Goal: Use online tool/utility: Utilize a website feature to perform a specific function

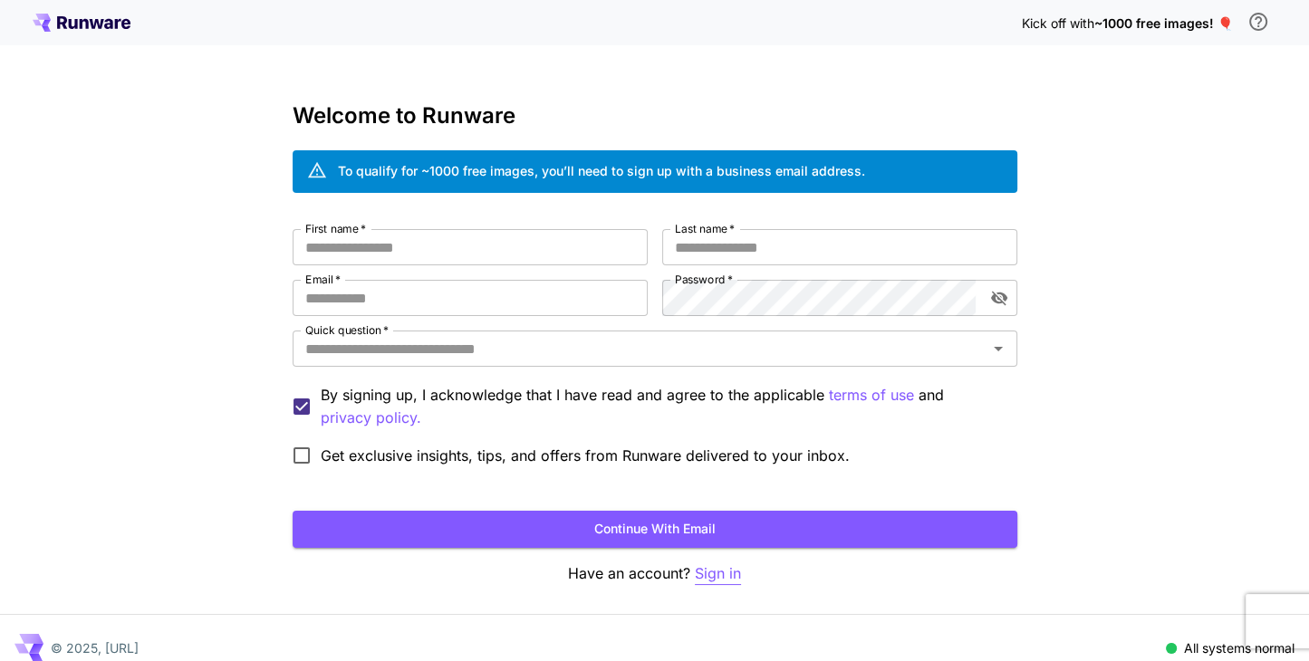
click at [730, 572] on p "Sign in" at bounding box center [718, 573] width 46 height 23
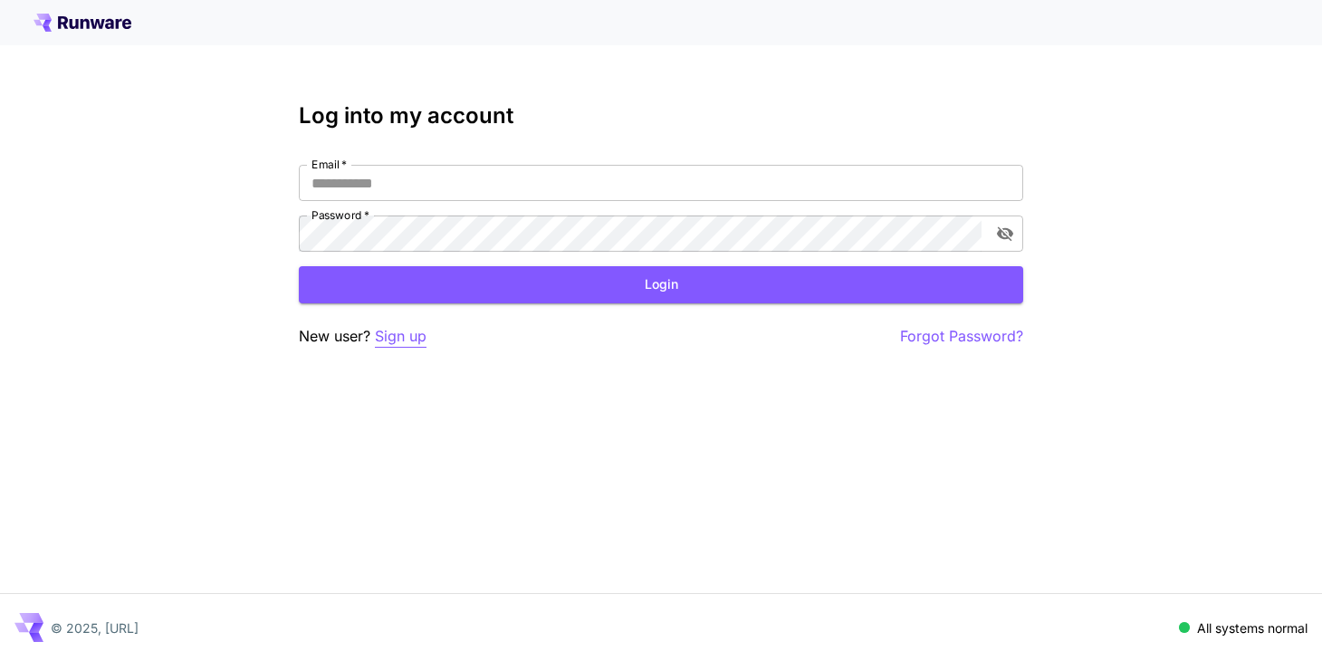
click at [395, 334] on p "Sign up" at bounding box center [401, 336] width 52 height 23
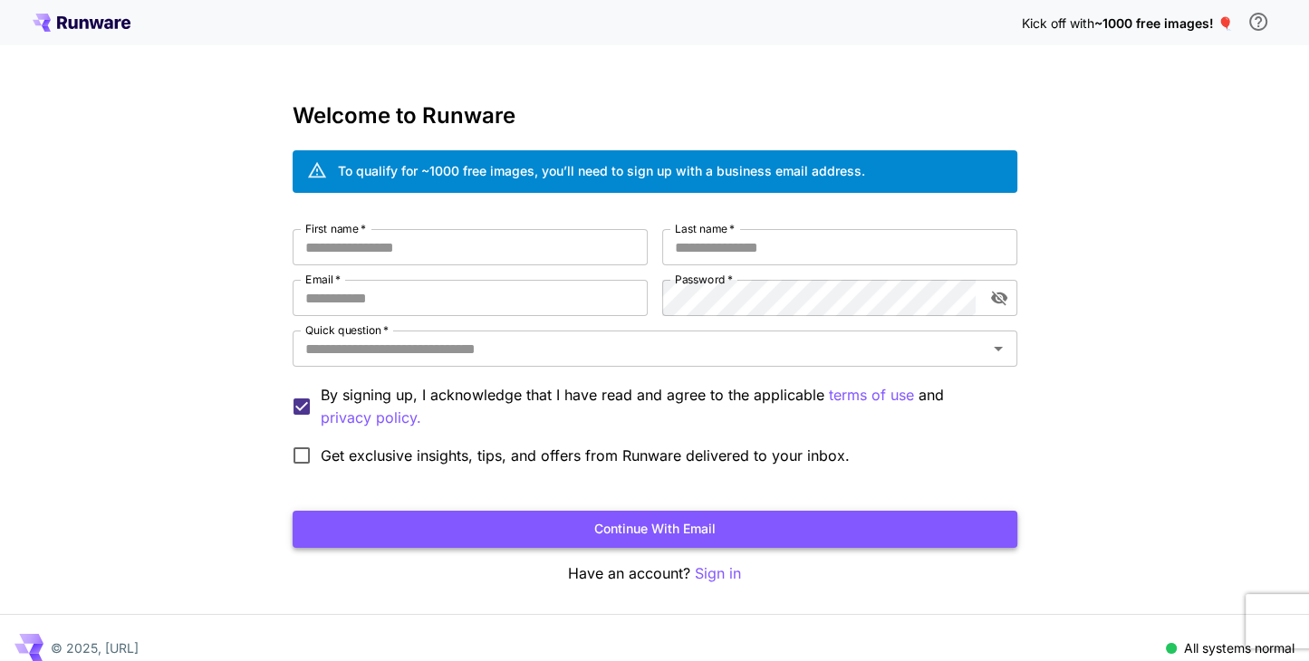
click at [695, 519] on button "Continue with email" at bounding box center [655, 529] width 725 height 37
click at [584, 262] on input "First name   *" at bounding box center [470, 247] width 355 height 36
click at [581, 255] on input "First name   *" at bounding box center [470, 247] width 355 height 36
type input "*******"
click at [696, 239] on input "Last name   *" at bounding box center [839, 247] width 355 height 36
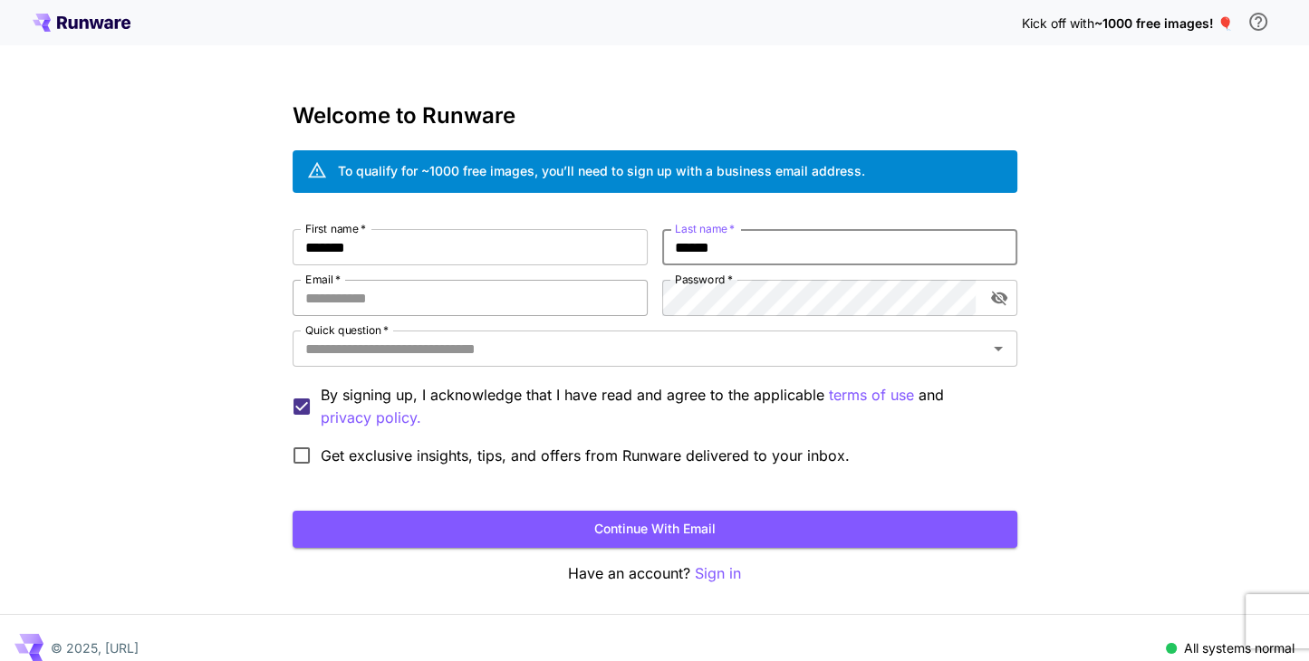
type input "******"
click at [569, 299] on input "Email   *" at bounding box center [470, 298] width 355 height 36
type input "**********"
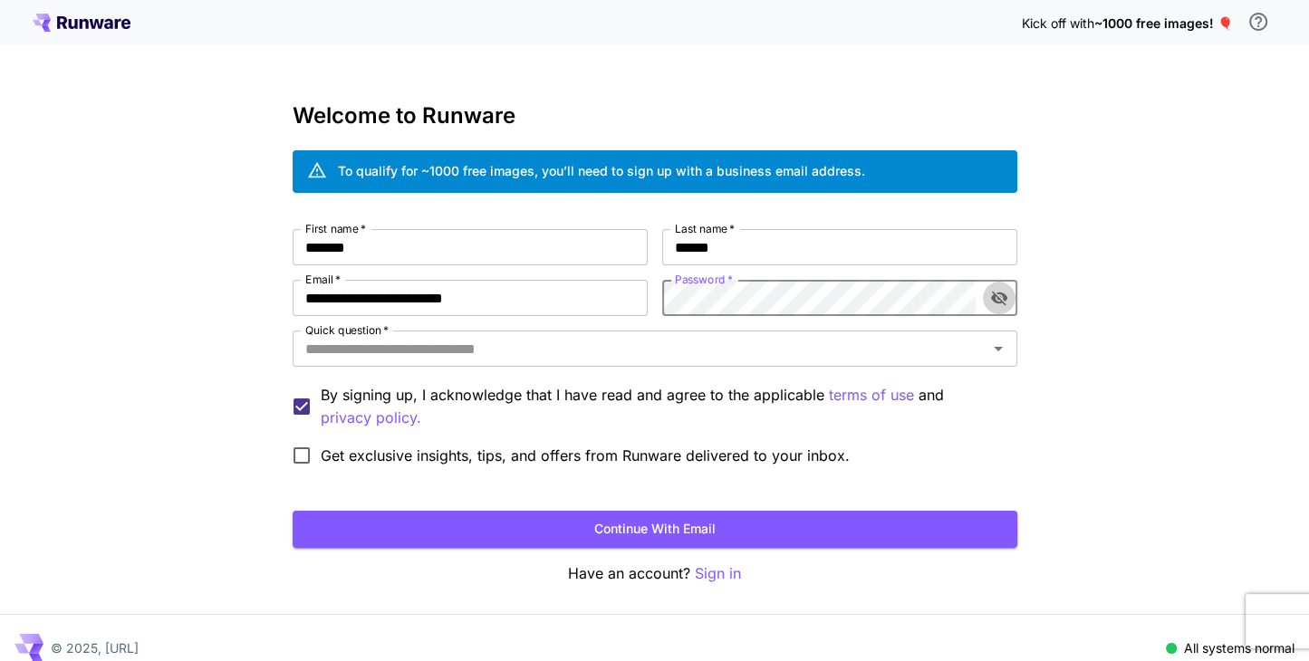
click at [993, 312] on button "toggle password visibility" at bounding box center [999, 298] width 33 height 33
click at [992, 311] on button "toggle password visibility" at bounding box center [999, 298] width 33 height 33
click at [874, 352] on input "Quick question   *" at bounding box center [640, 348] width 684 height 25
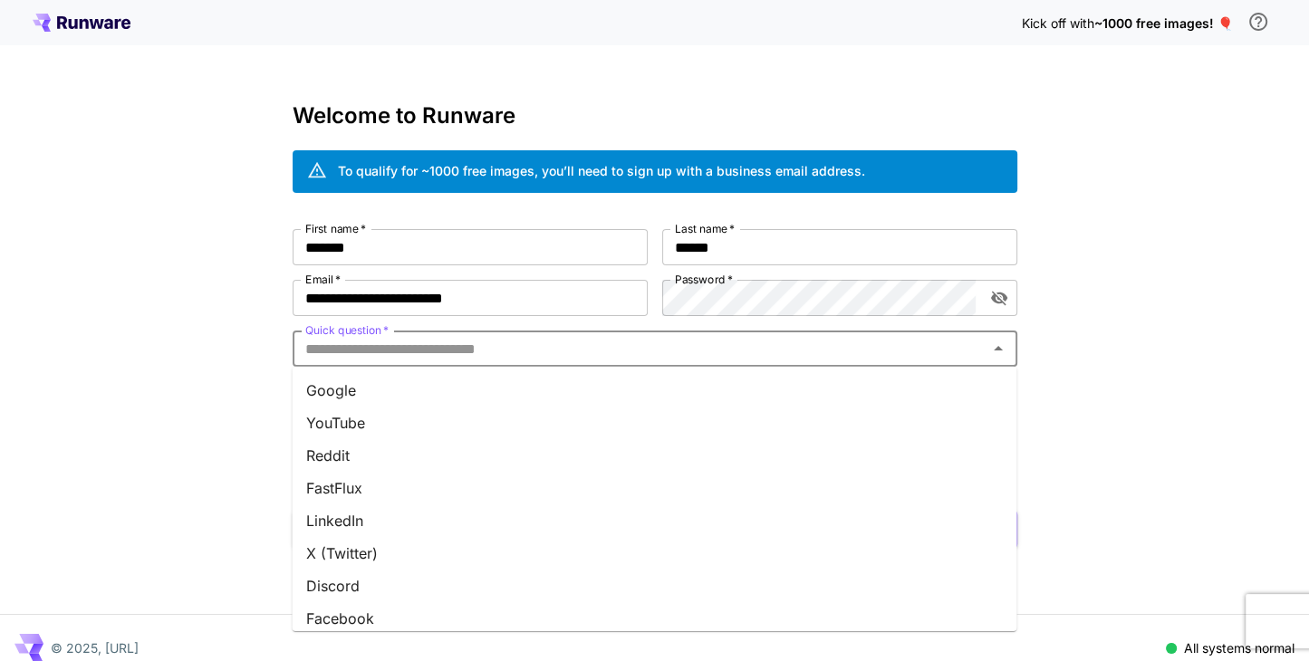
click at [667, 526] on li "LinkedIn" at bounding box center [654, 521] width 725 height 33
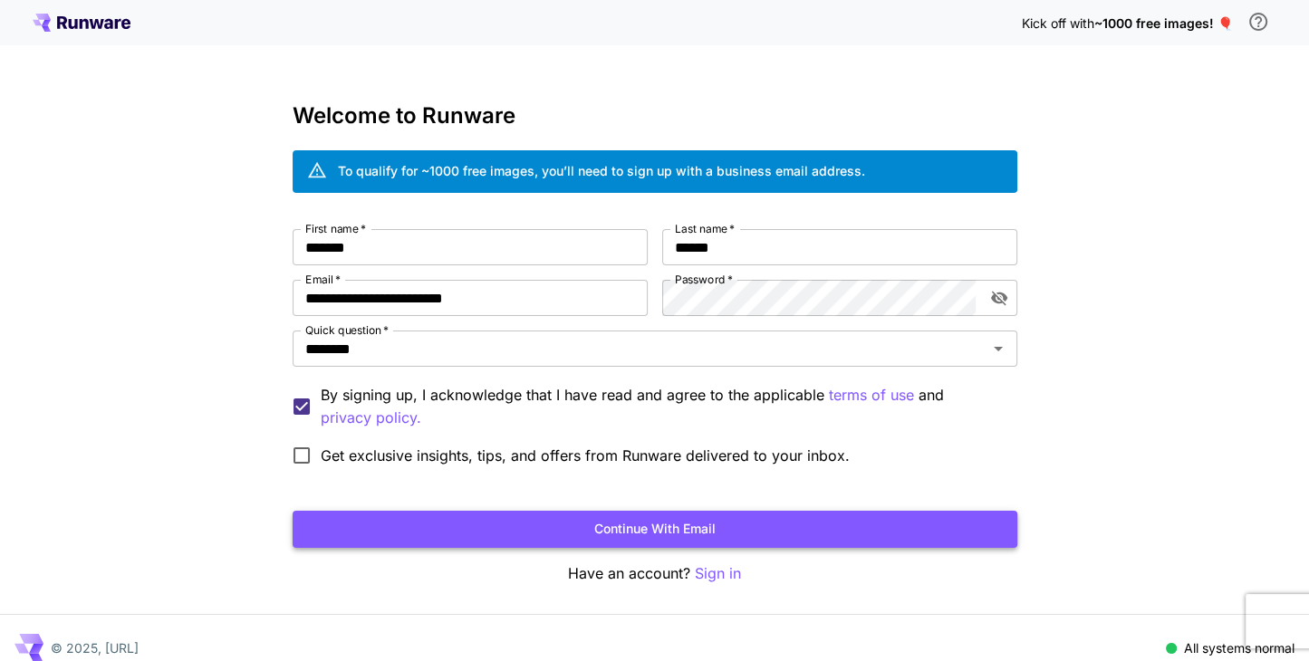
click at [414, 526] on button "Continue with email" at bounding box center [655, 529] width 725 height 37
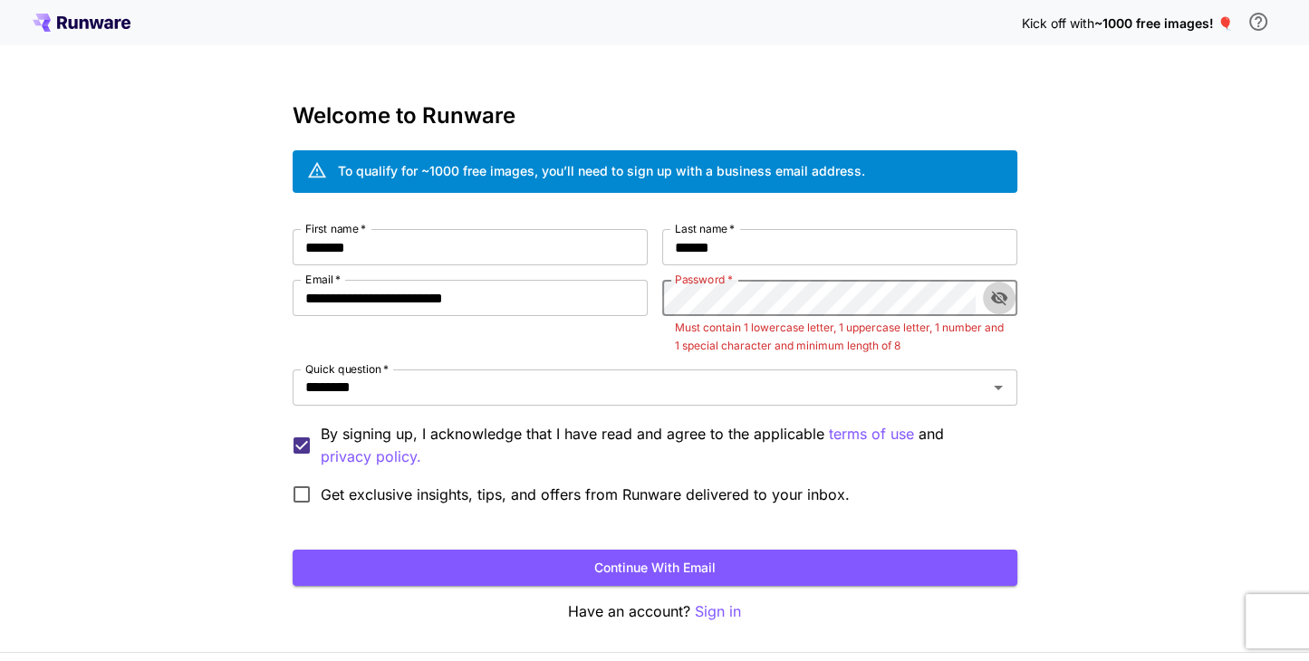
click at [998, 301] on icon "toggle password visibility" at bounding box center [999, 298] width 18 height 18
click at [770, 569] on button "Continue with email" at bounding box center [655, 568] width 725 height 37
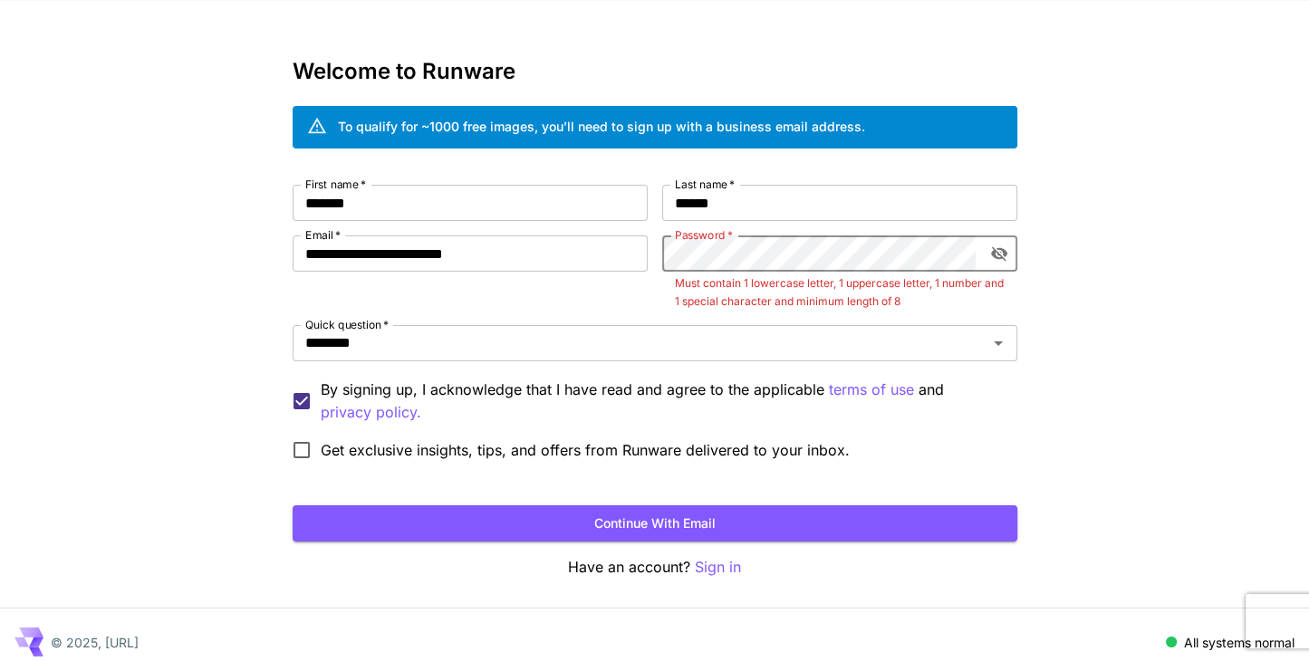
scroll to position [58, 0]
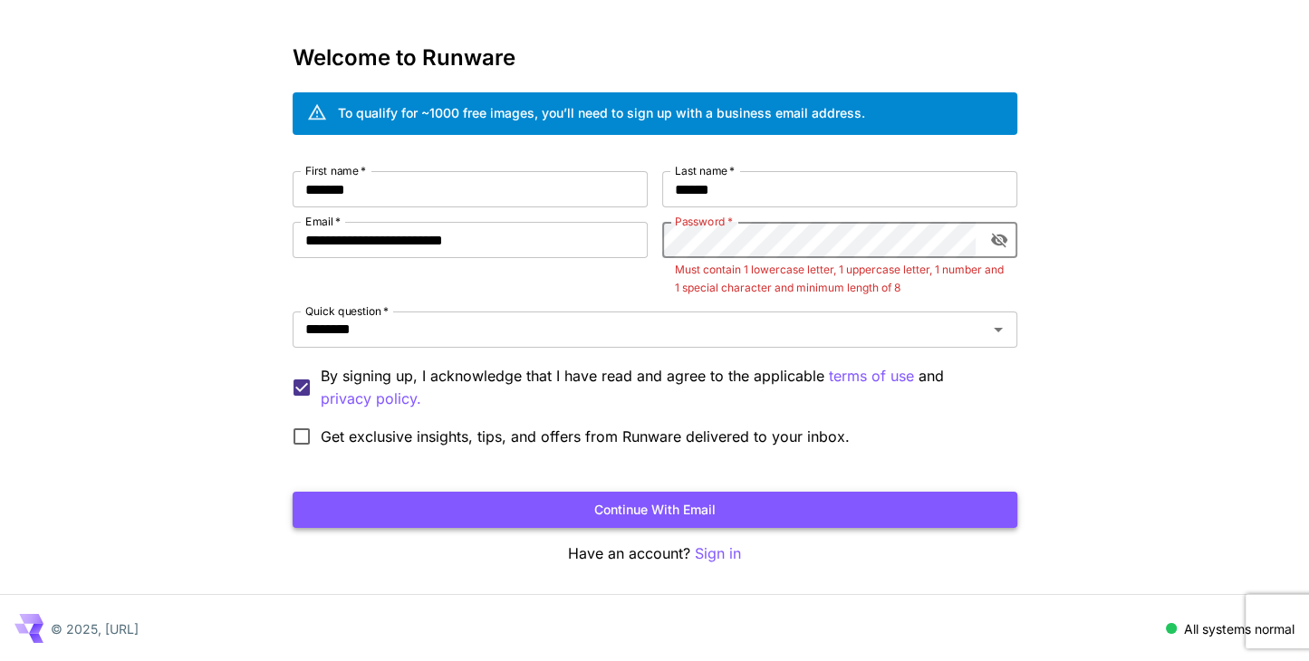
click at [723, 496] on button "Continue with email" at bounding box center [655, 510] width 725 height 37
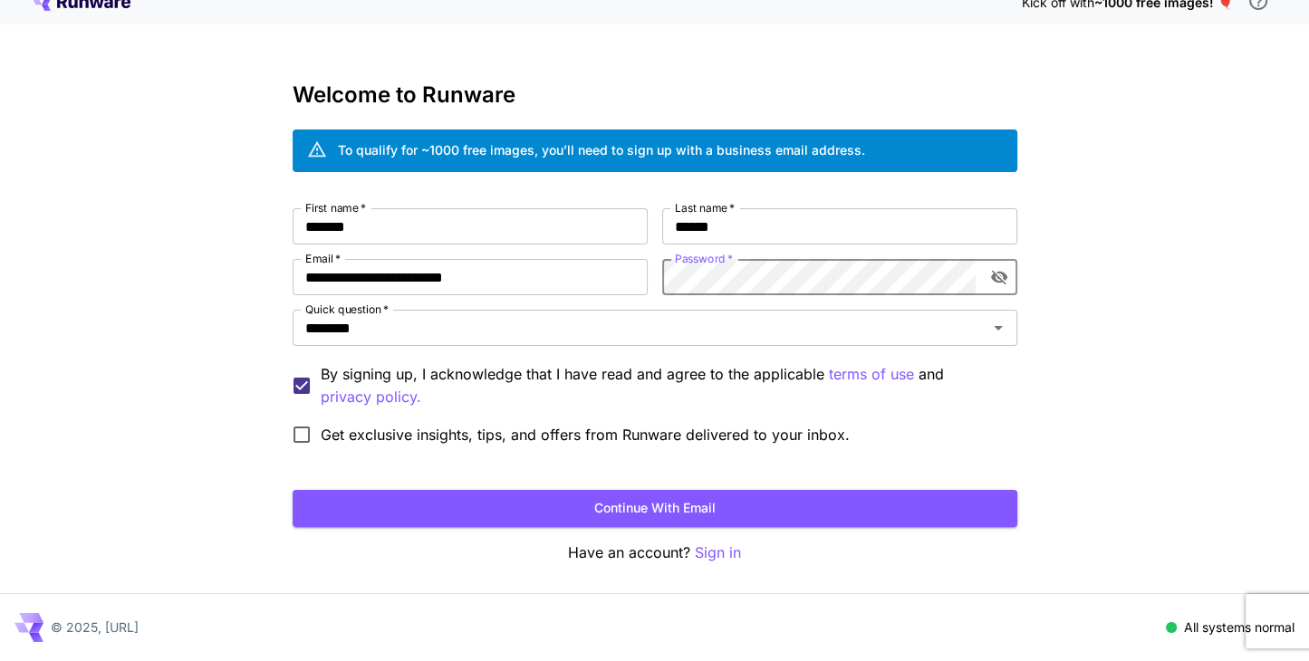
scroll to position [19, 0]
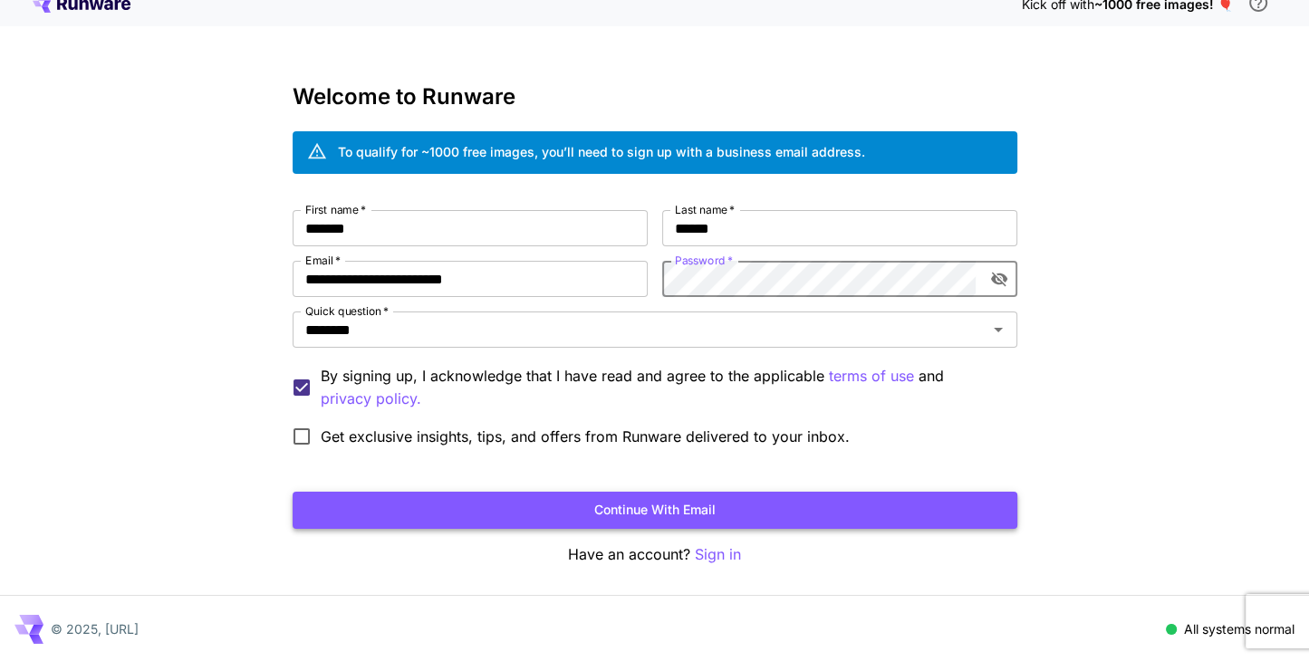
click at [853, 497] on button "Continue with email" at bounding box center [655, 510] width 725 height 37
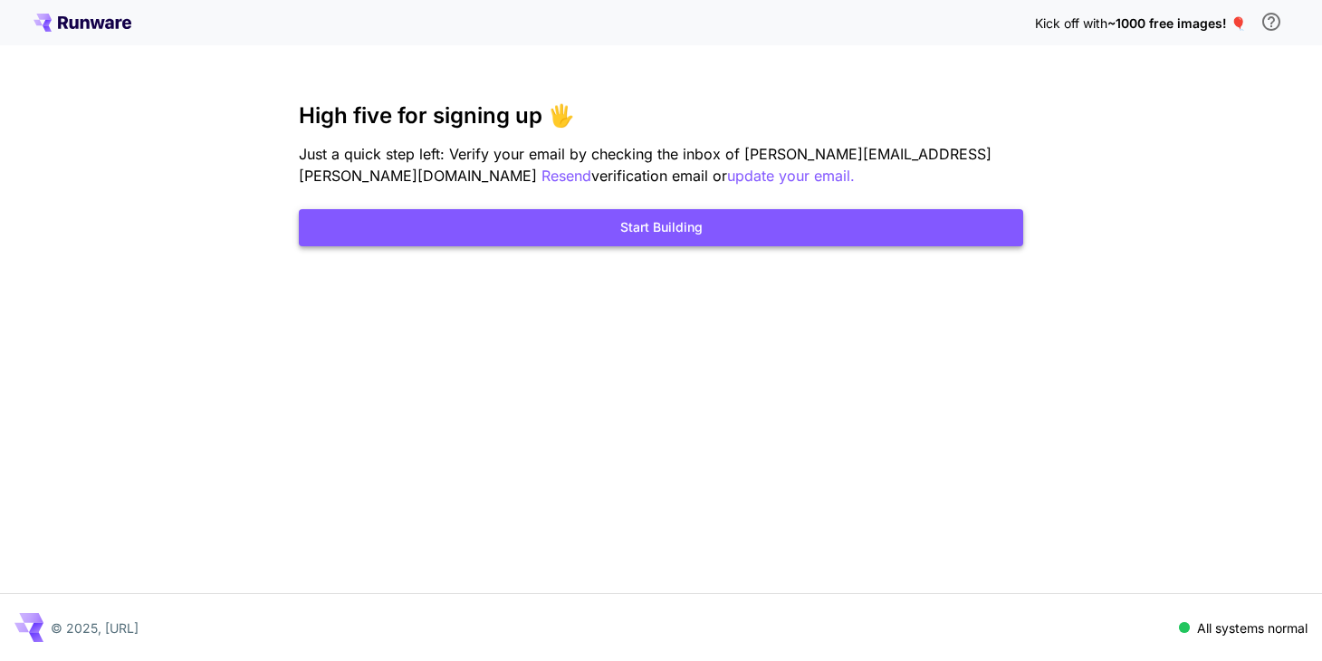
click at [673, 220] on button "Start Building" at bounding box center [661, 227] width 725 height 37
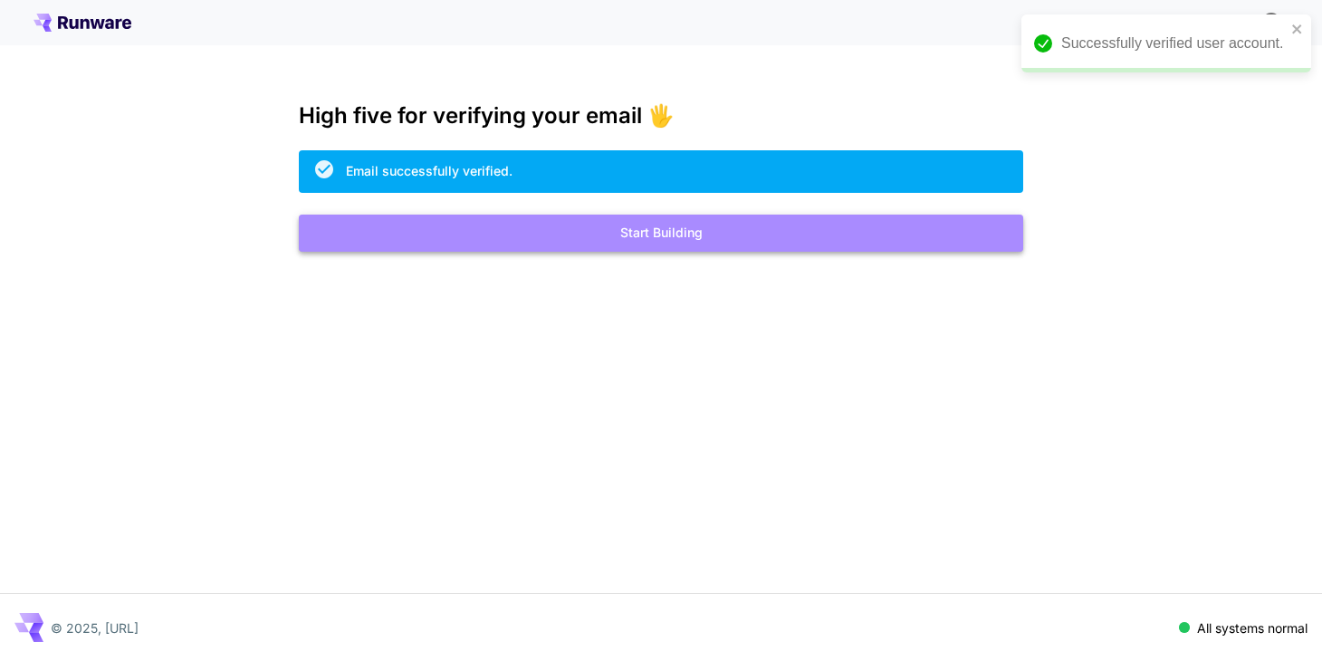
click at [719, 229] on button "Start Building" at bounding box center [661, 233] width 725 height 37
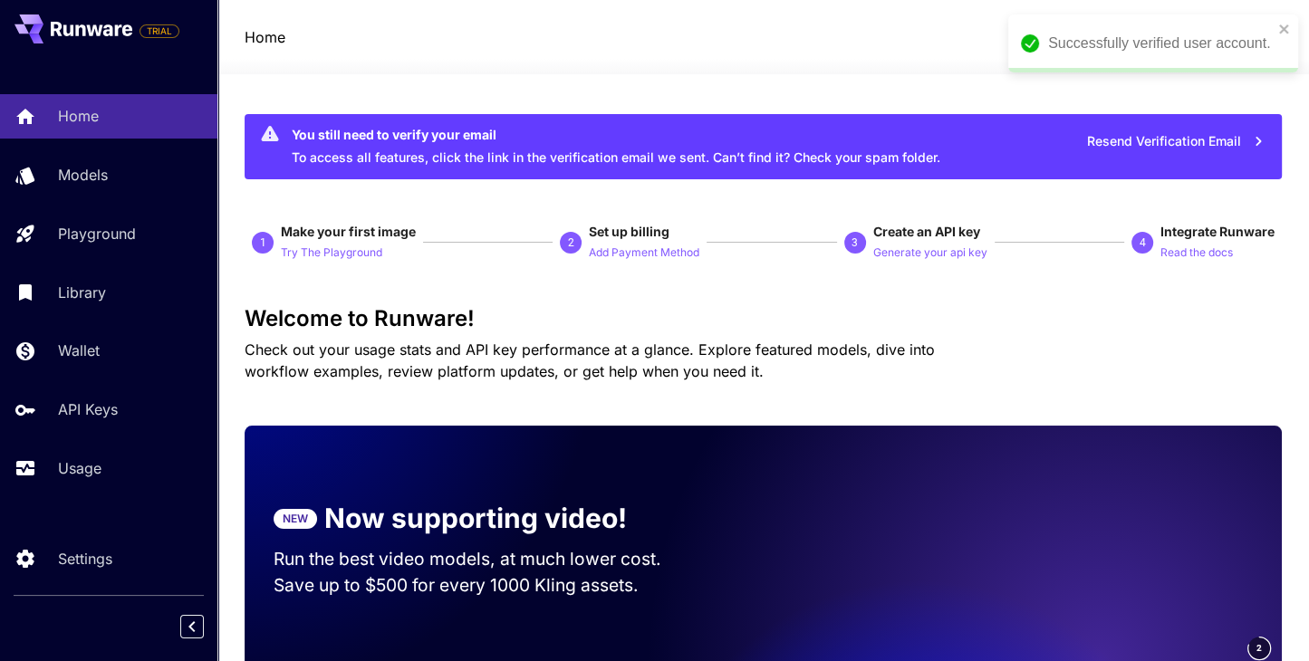
click at [1259, 144] on icon "button" at bounding box center [1258, 141] width 20 height 20
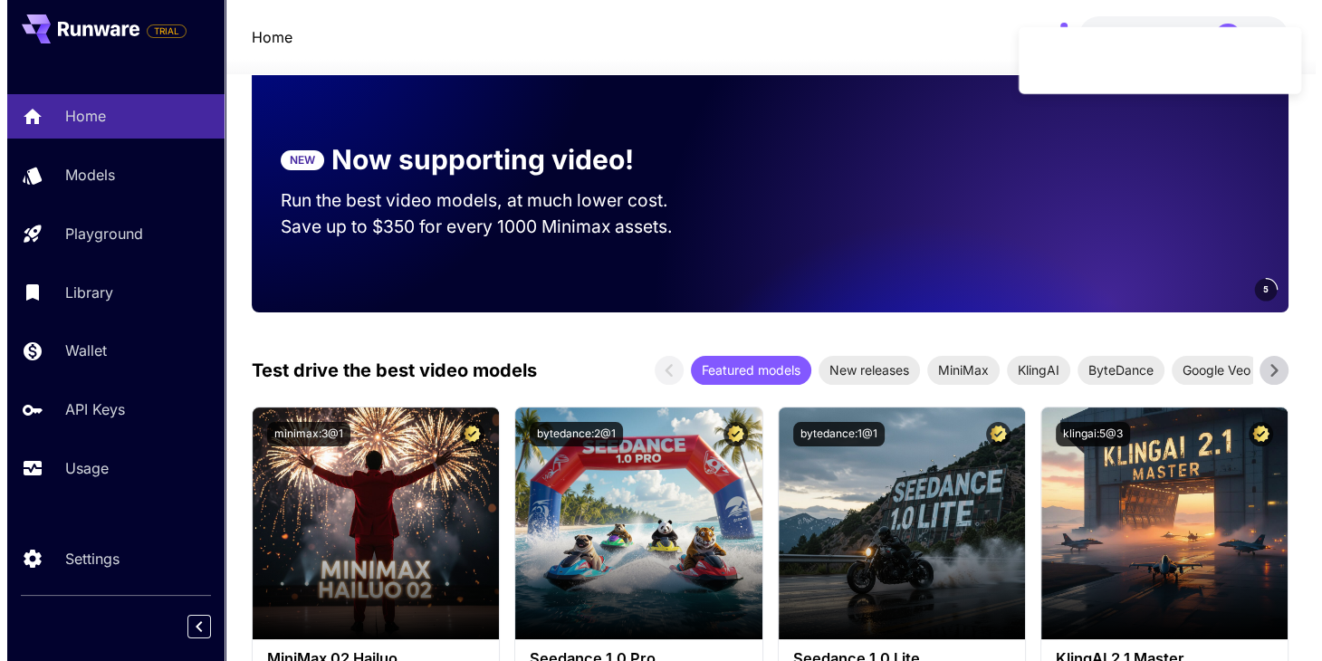
scroll to position [362, 0]
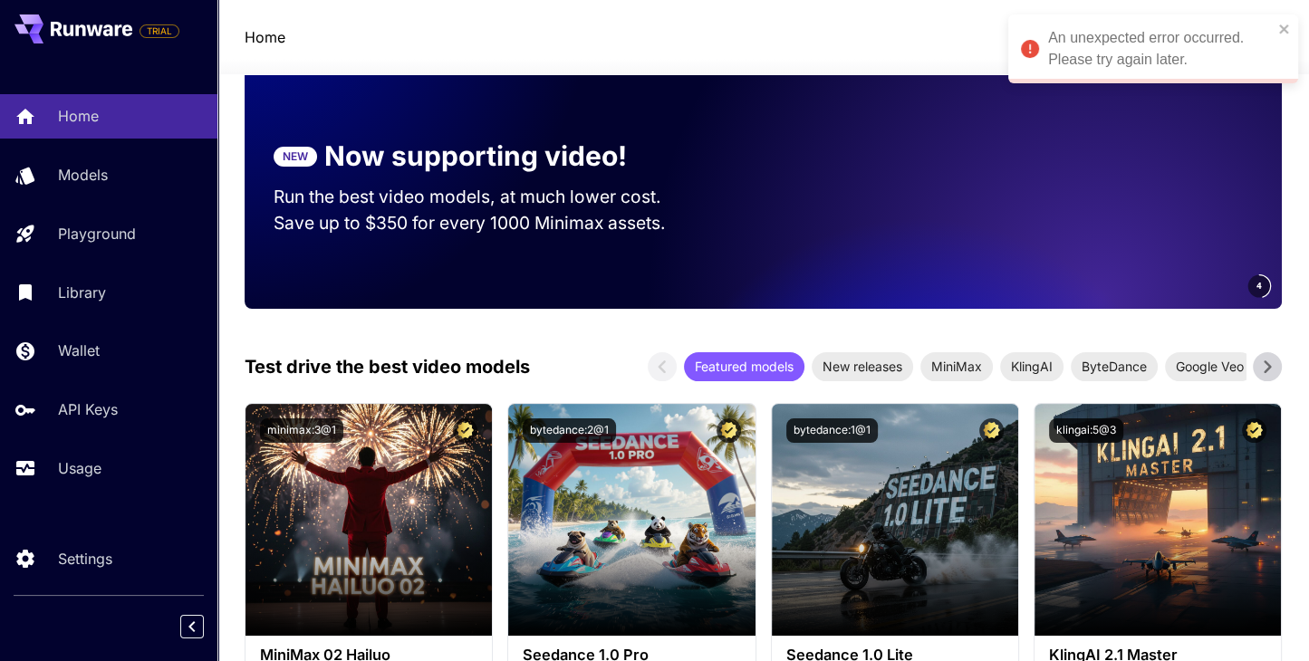
click at [601, 223] on p "Save up to $350 for every 1000 Minimax assets." at bounding box center [485, 223] width 422 height 26
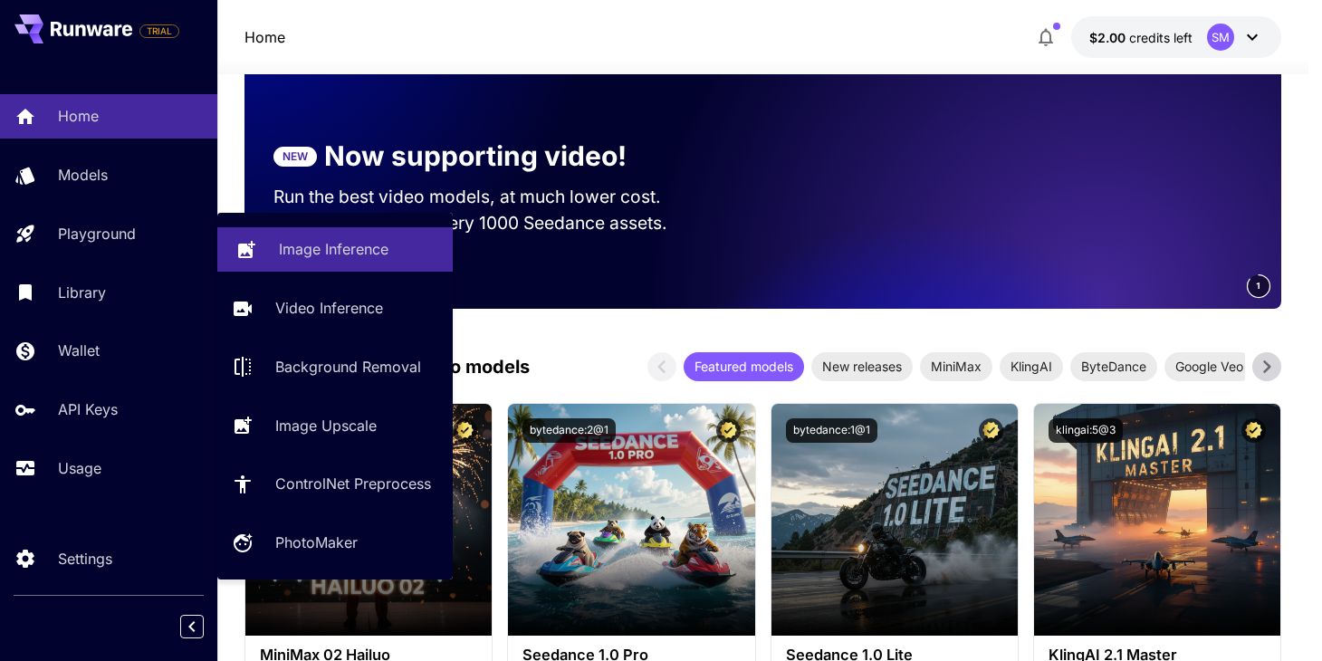
click at [373, 244] on p "Image Inference" at bounding box center [334, 249] width 110 height 22
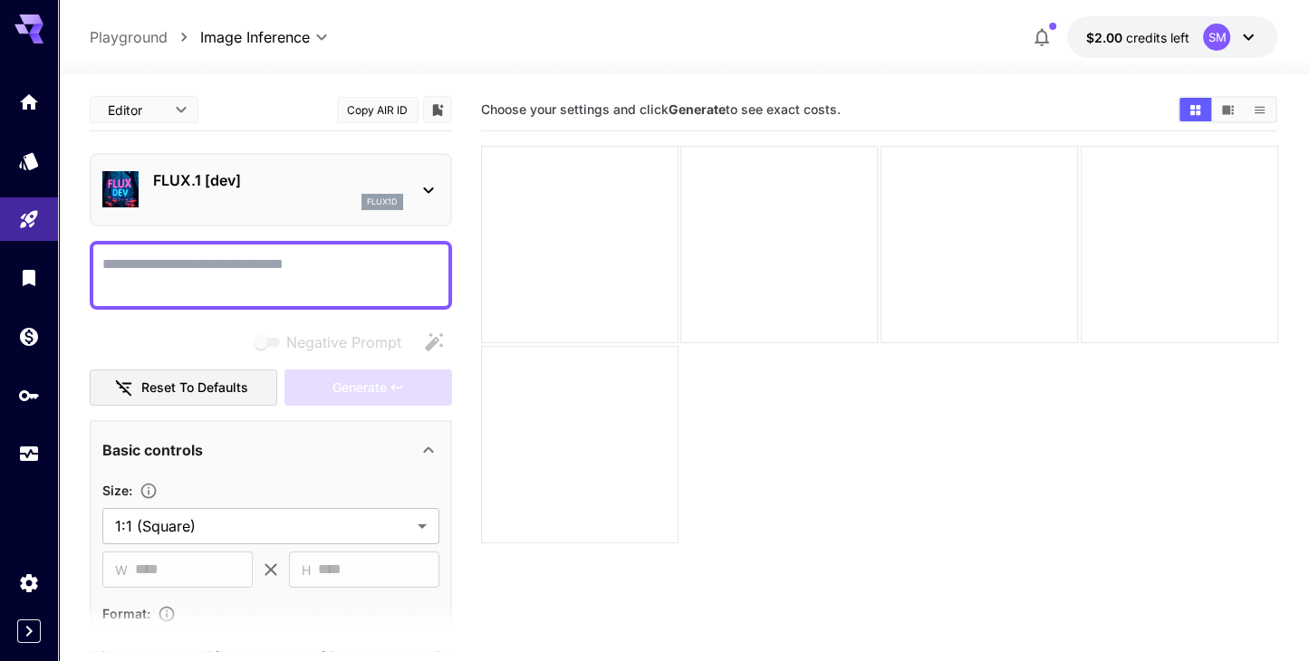
click at [375, 269] on textarea "Negative Prompt" at bounding box center [270, 275] width 337 height 43
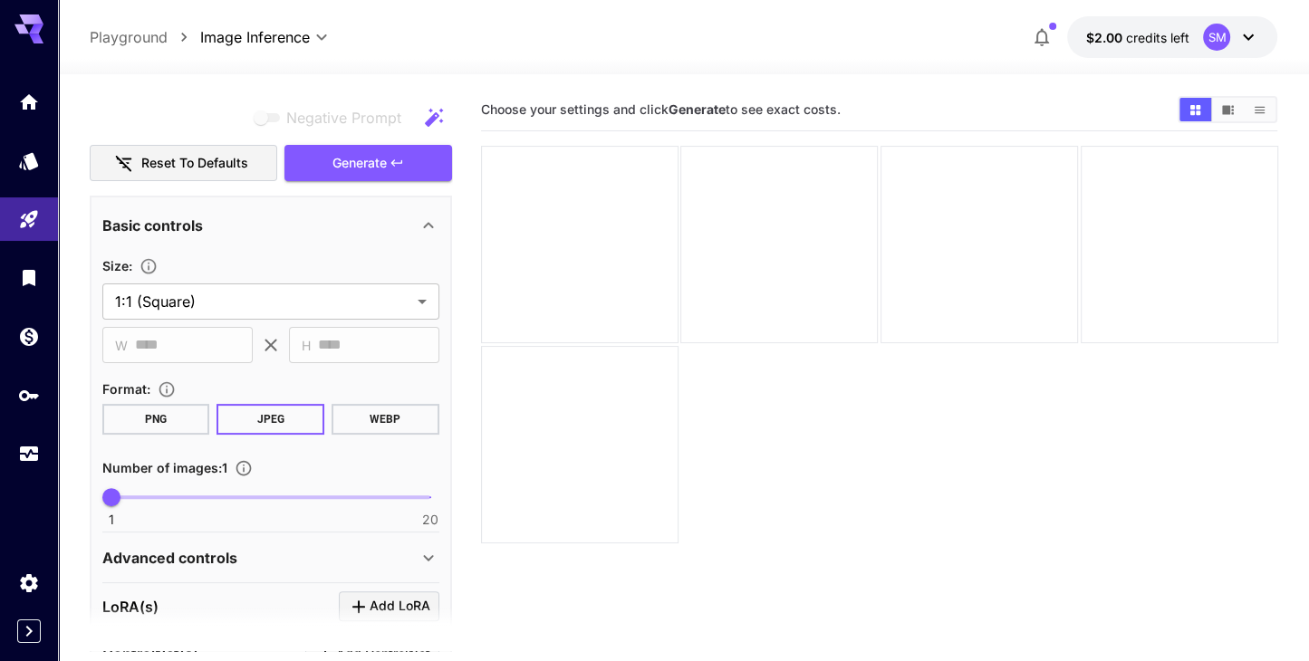
scroll to position [272, 0]
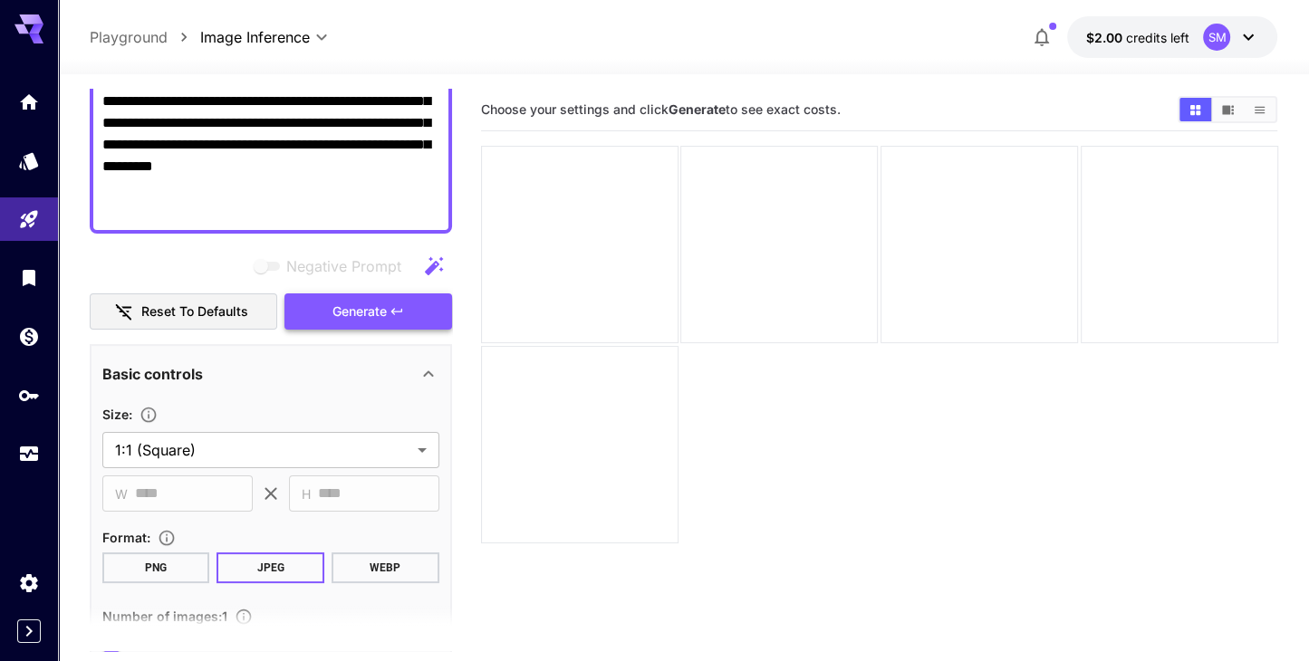
type textarea "**********"
click at [380, 320] on span "Generate" at bounding box center [359, 312] width 54 height 23
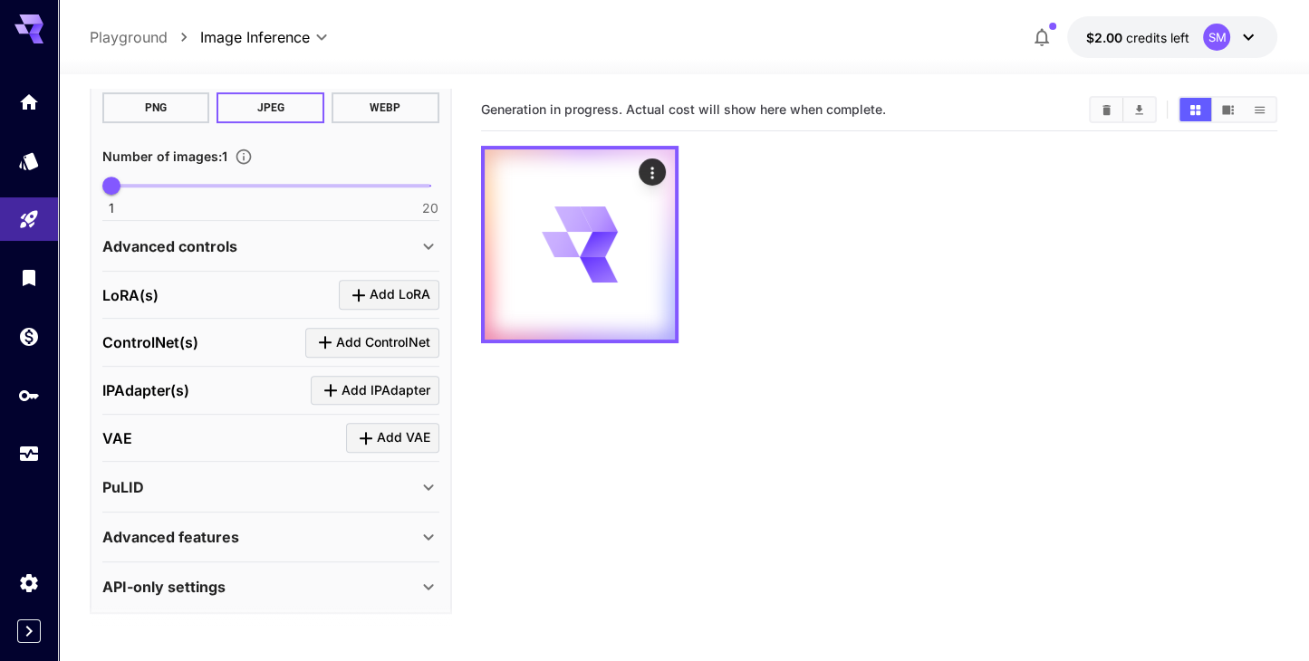
scroll to position [734, 0]
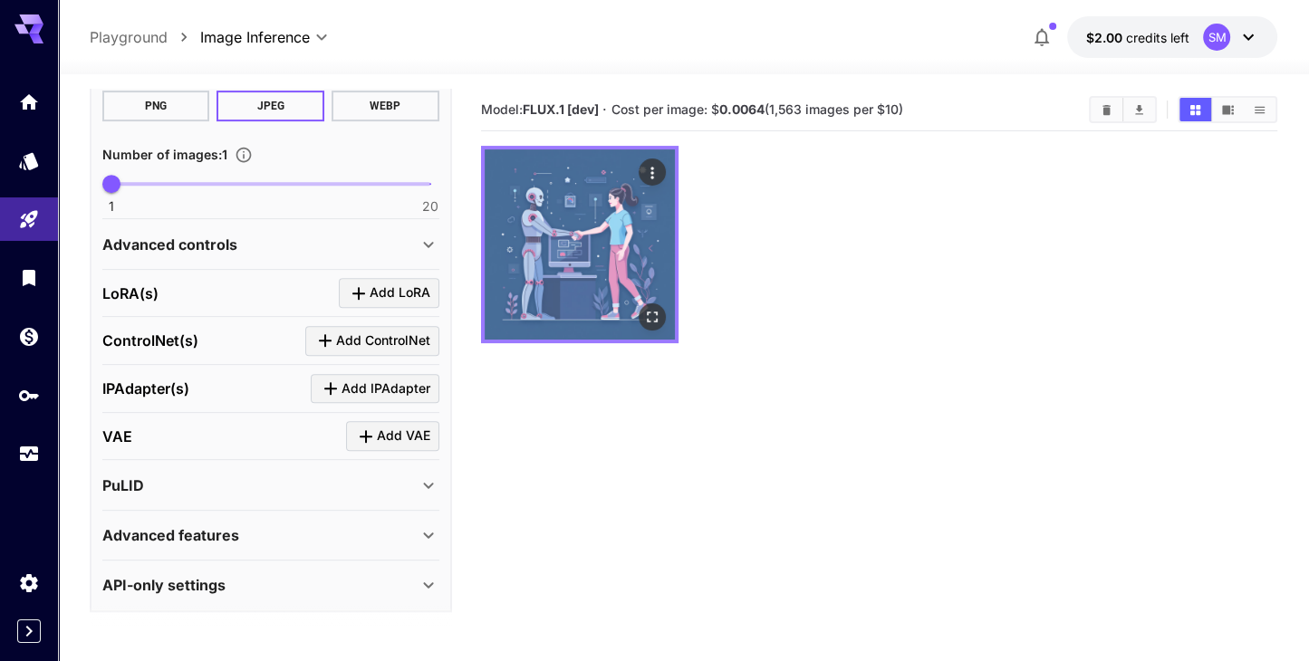
click at [606, 229] on img at bounding box center [580, 244] width 190 height 190
click at [625, 175] on img at bounding box center [580, 244] width 190 height 190
click at [650, 308] on icon "Open in fullscreen" at bounding box center [651, 317] width 18 height 18
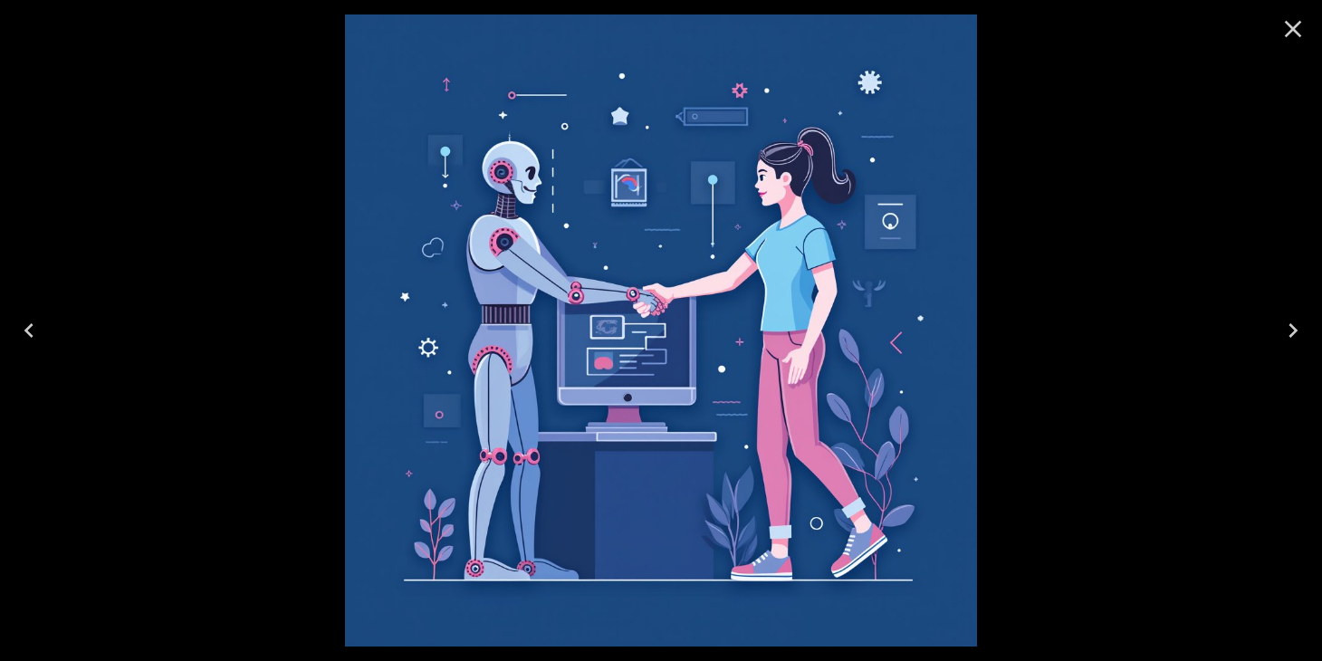
click at [1286, 32] on icon "Close" at bounding box center [1293, 28] width 29 height 29
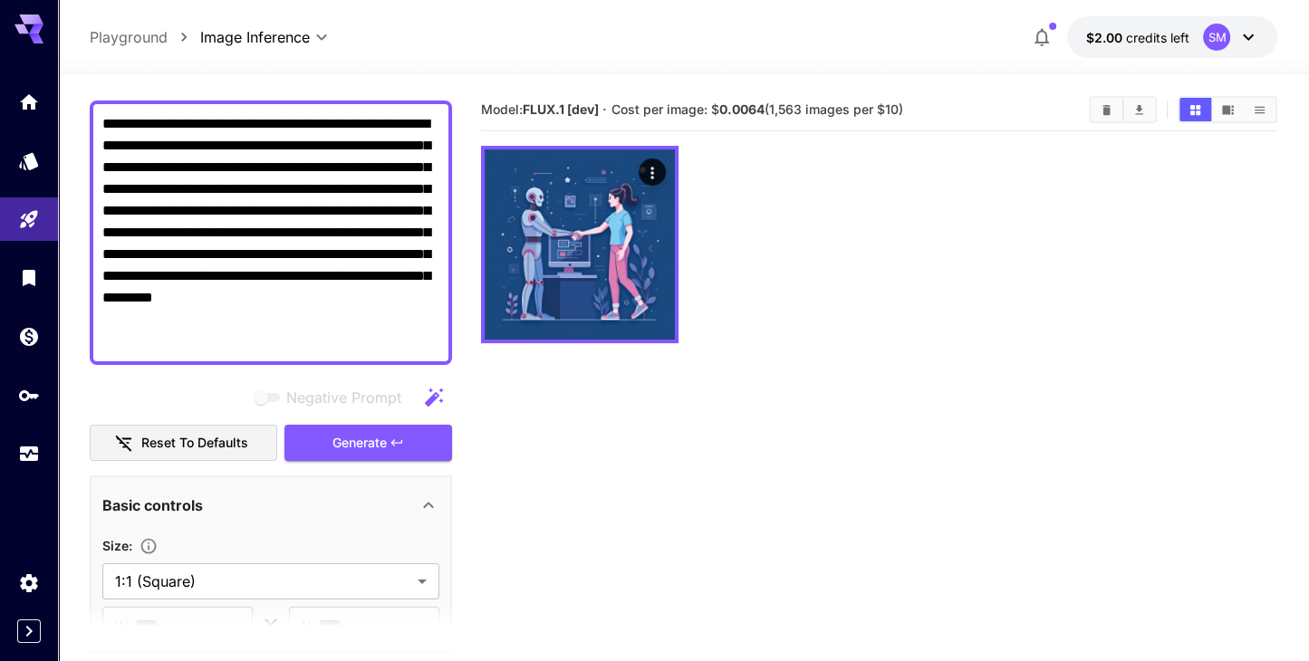
scroll to position [0, 0]
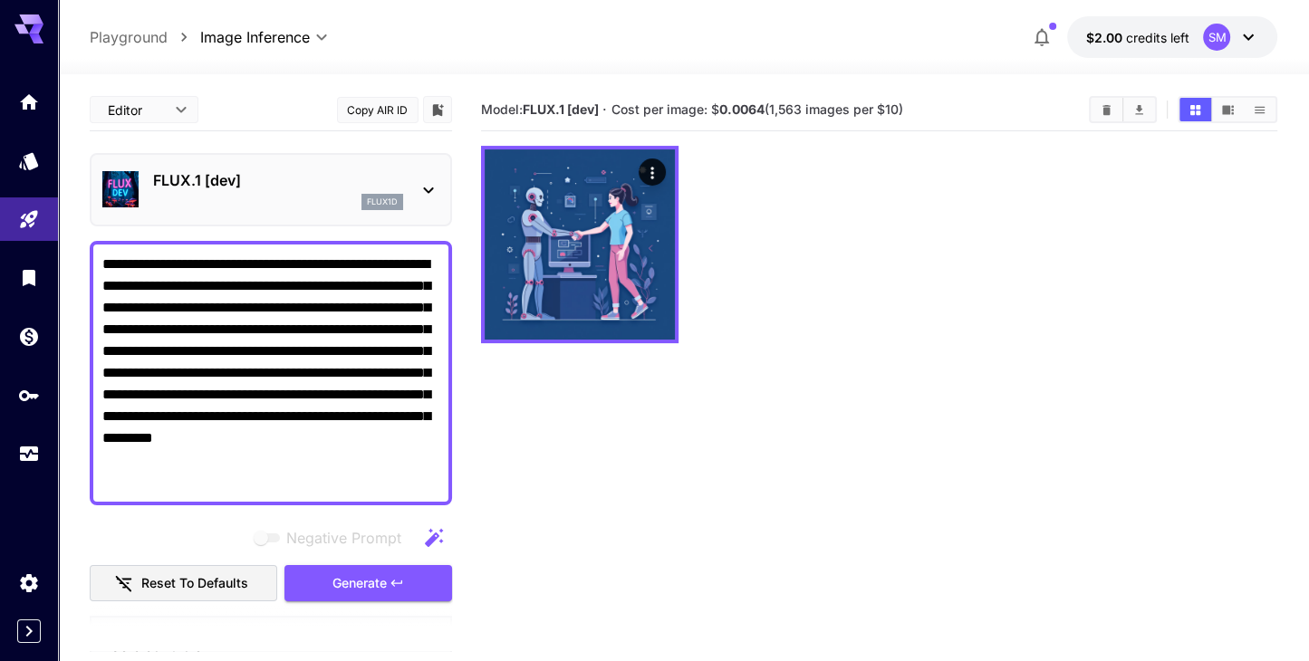
drag, startPoint x: 268, startPoint y: 483, endPoint x: 103, endPoint y: 255, distance: 281.6
click at [103, 255] on textarea "**********" at bounding box center [270, 373] width 337 height 239
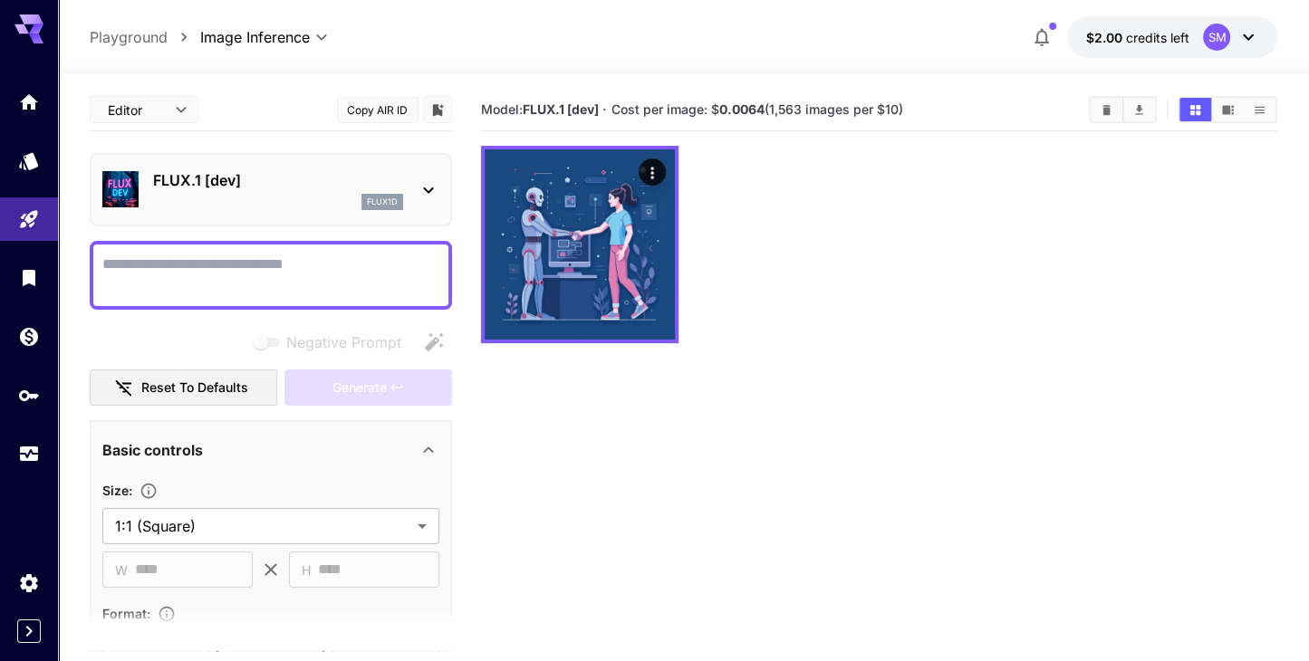
paste textarea "**********"
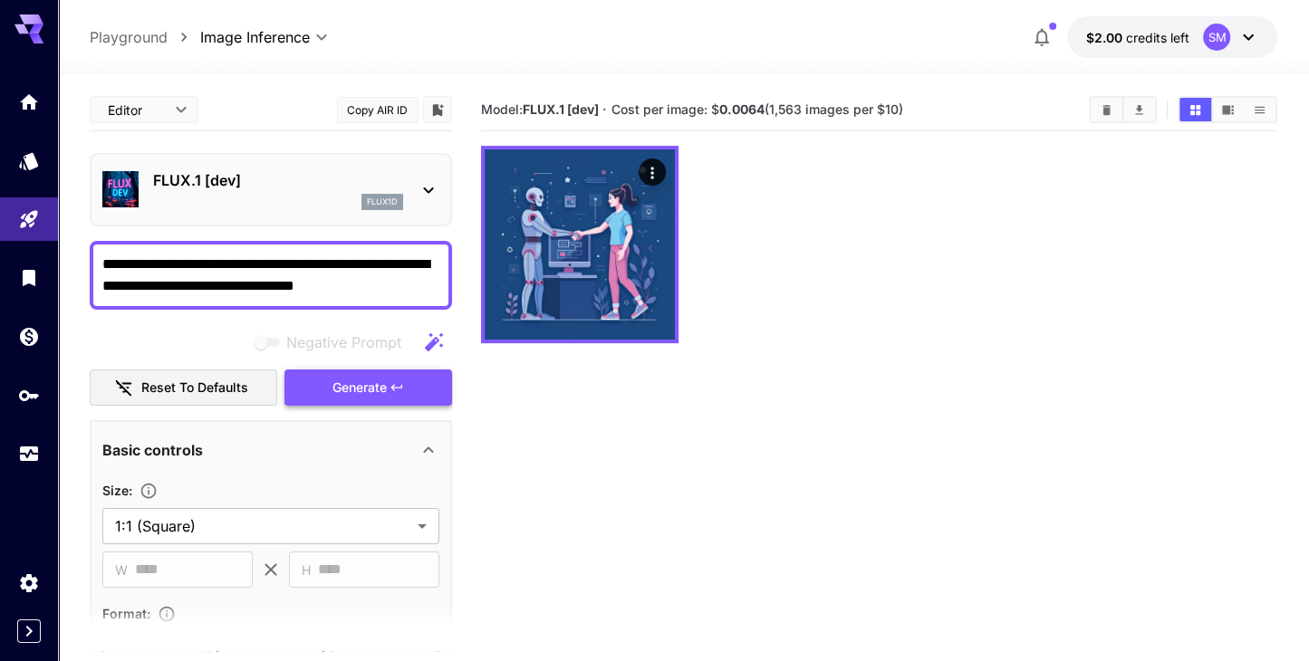
type textarea "**********"
click at [370, 392] on span "Generate" at bounding box center [359, 388] width 54 height 23
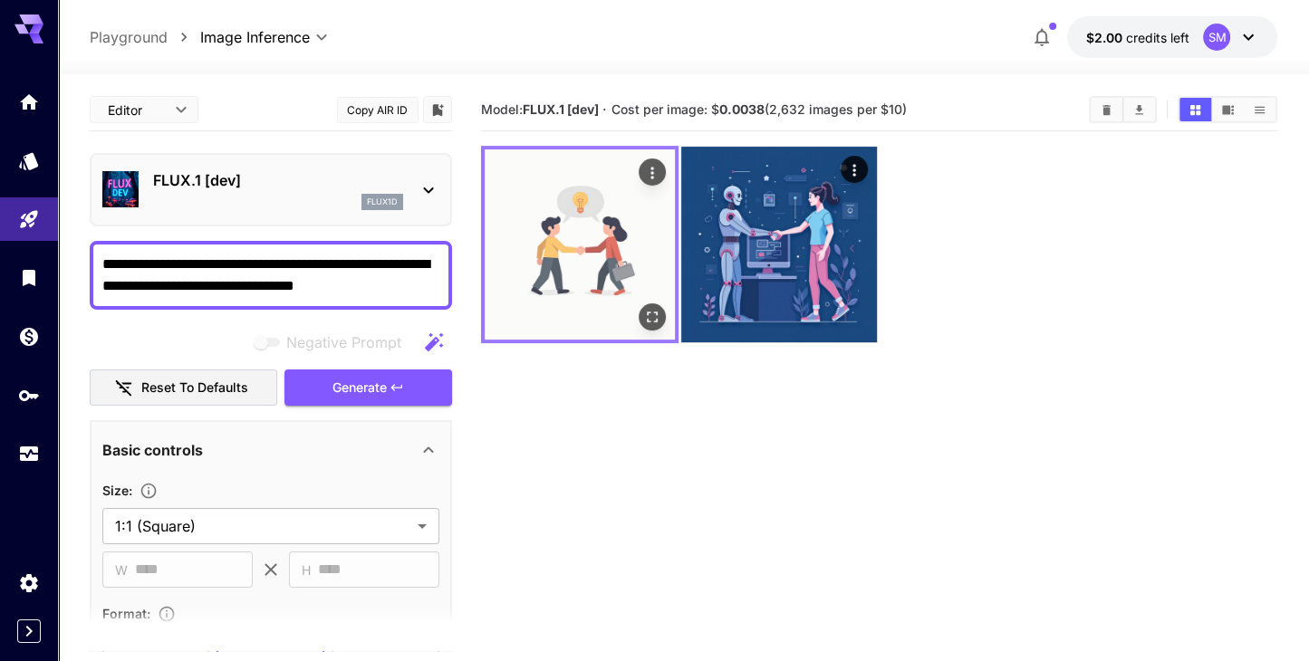
click at [627, 265] on img at bounding box center [580, 244] width 190 height 190
click at [648, 312] on icon "Open in fullscreen" at bounding box center [651, 317] width 18 height 18
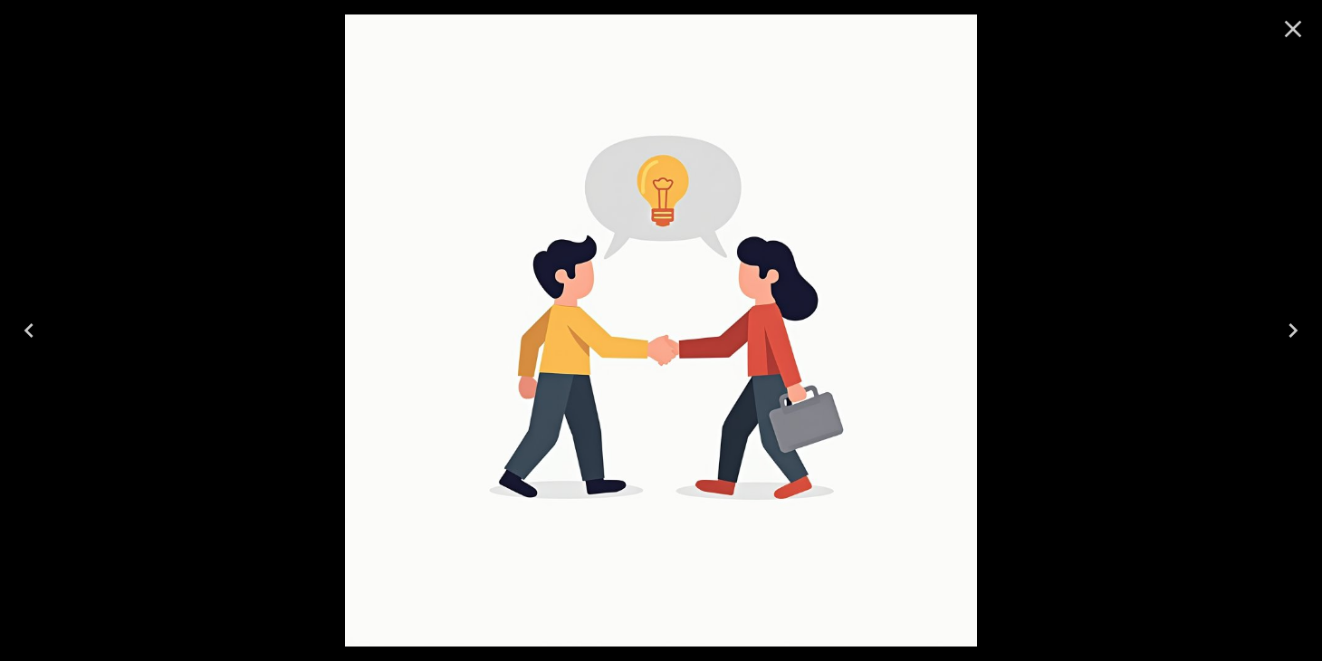
click at [1286, 21] on icon "Close" at bounding box center [1293, 29] width 17 height 17
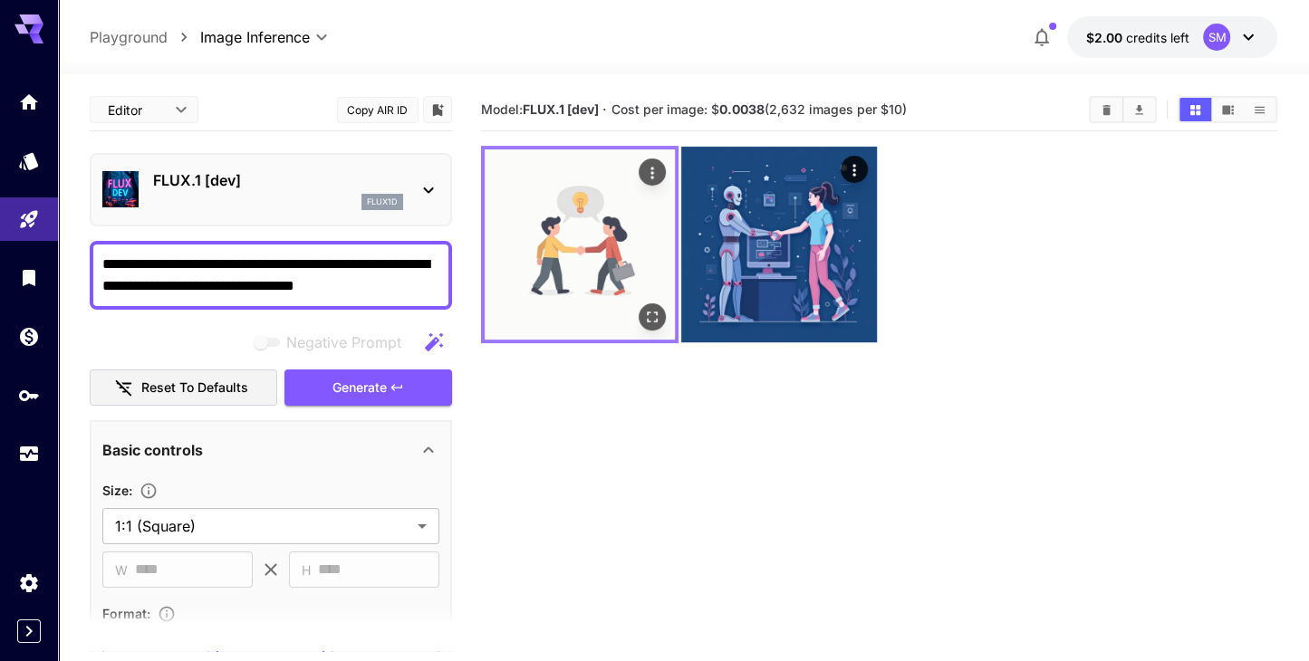
click at [652, 168] on icon "Actions" at bounding box center [650, 173] width 3 height 12
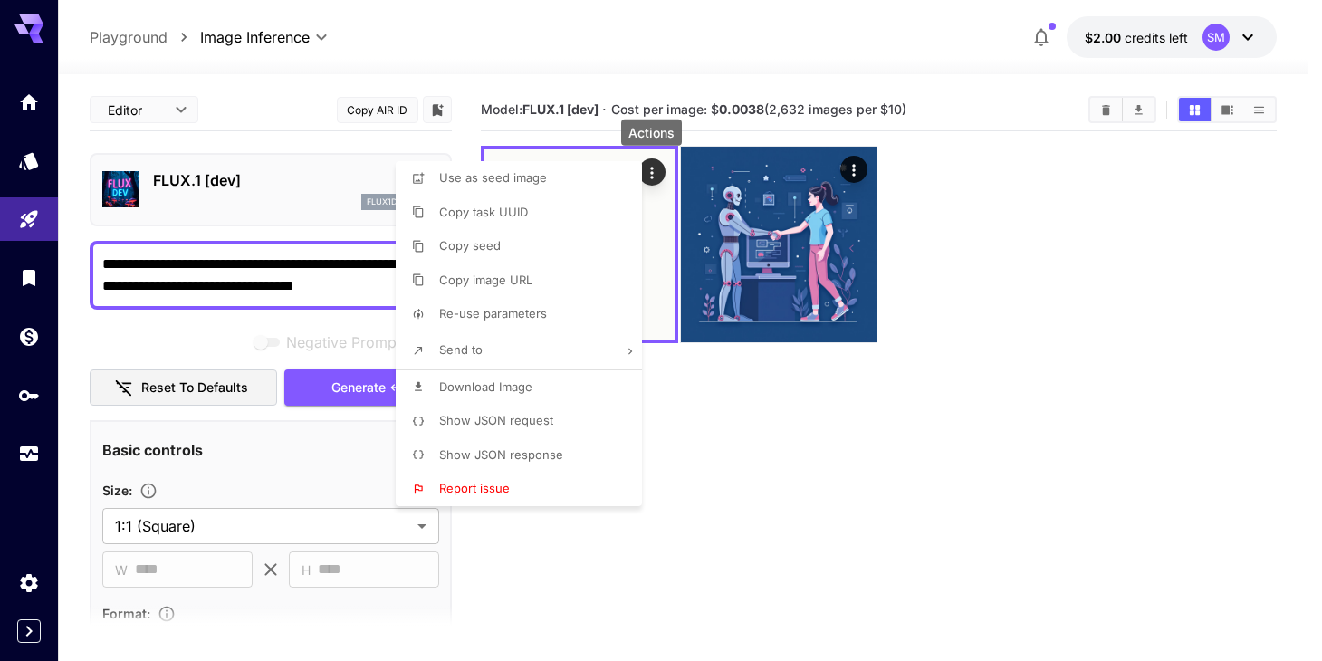
click at [589, 372] on li "Download Image" at bounding box center [524, 387] width 257 height 34
click at [873, 438] on div at bounding box center [661, 330] width 1322 height 661
